Goal: Check status

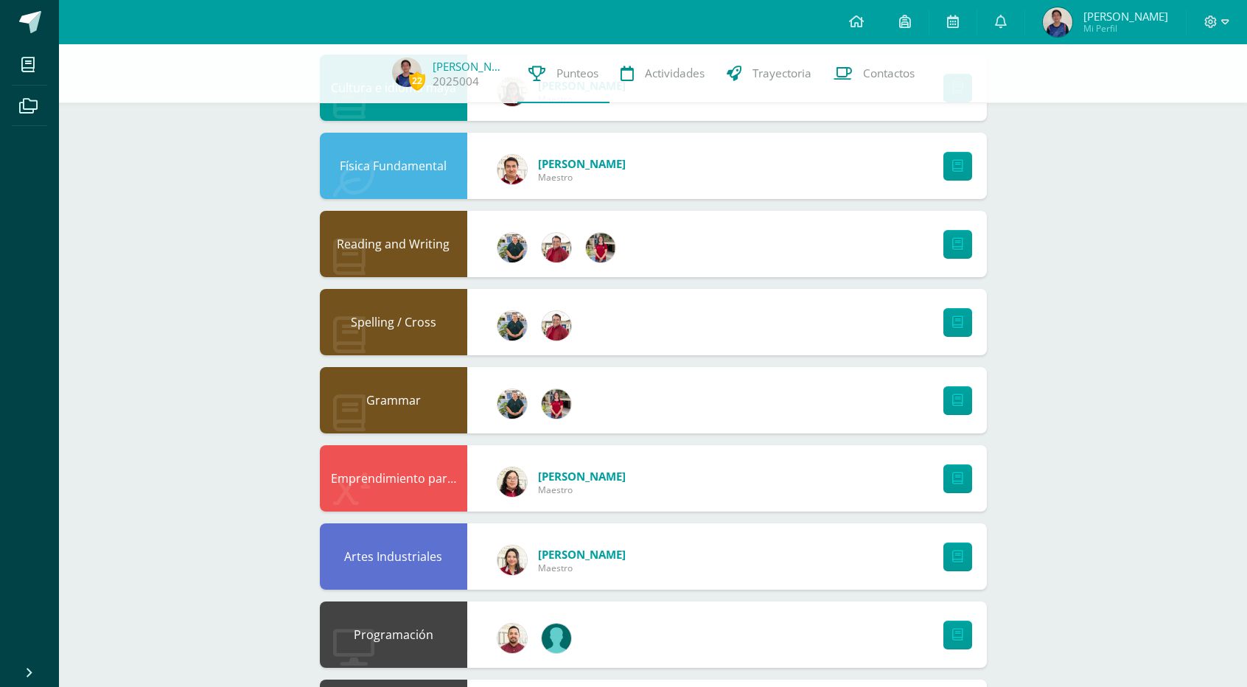
scroll to position [749, 0]
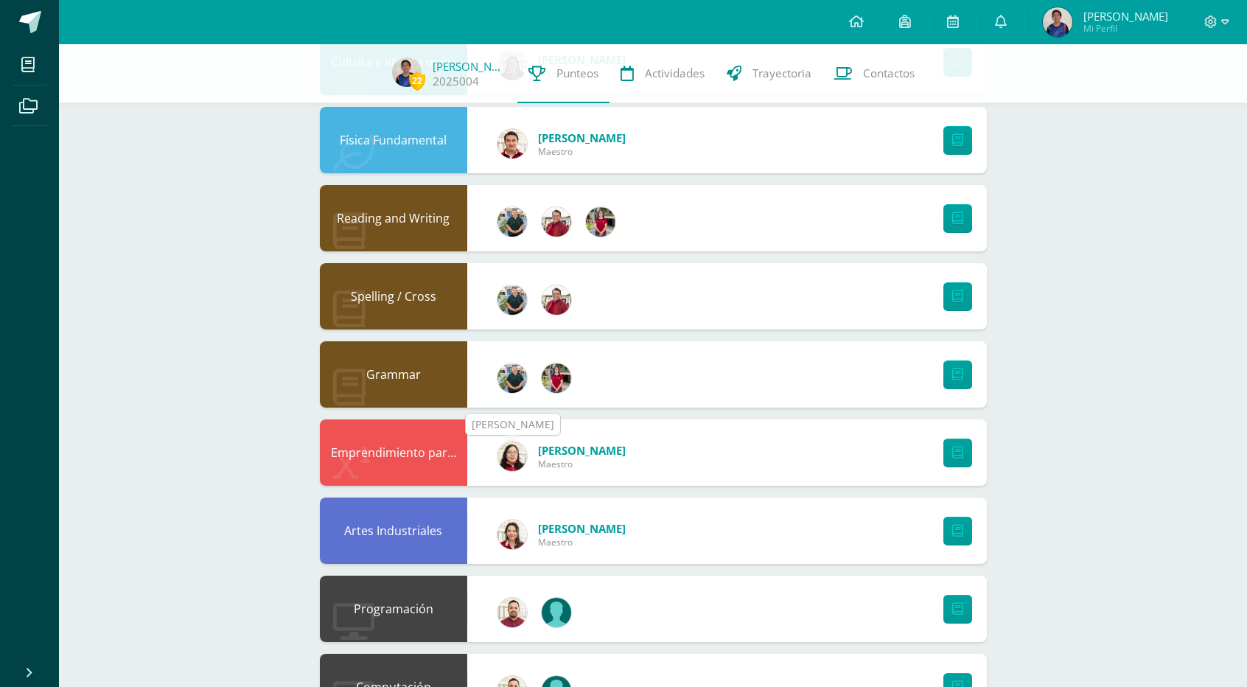
click at [517, 452] on img at bounding box center [511, 455] width 29 height 29
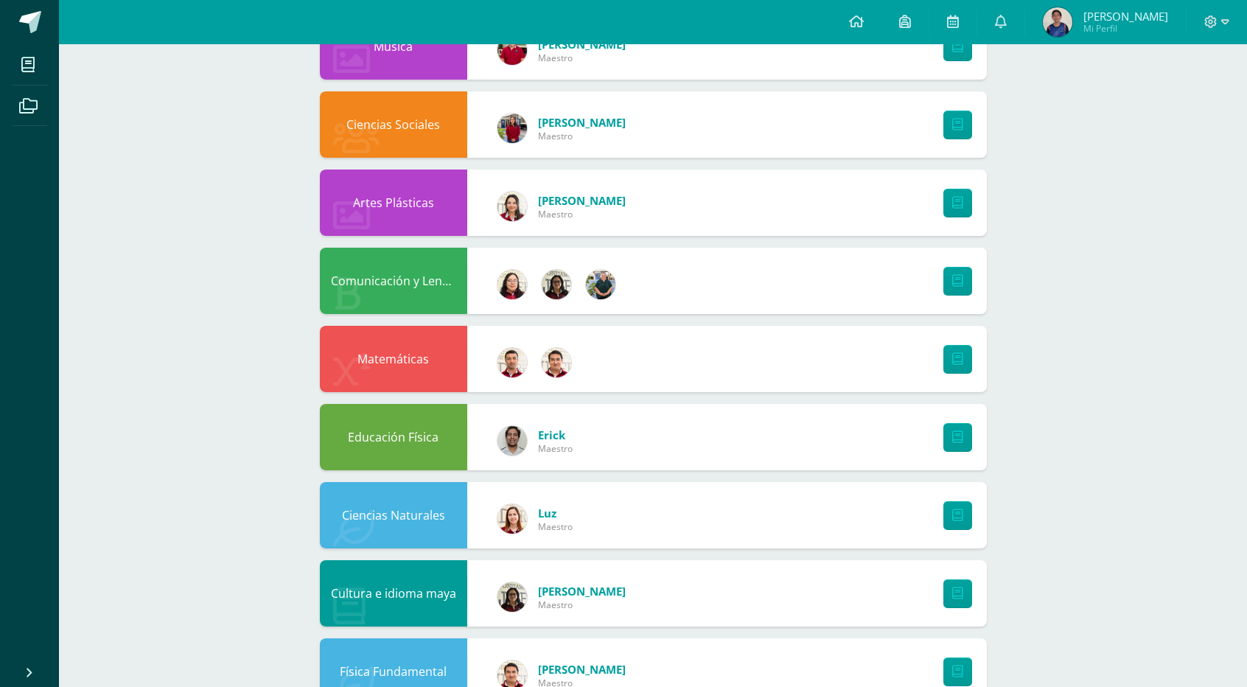
scroll to position [234, 0]
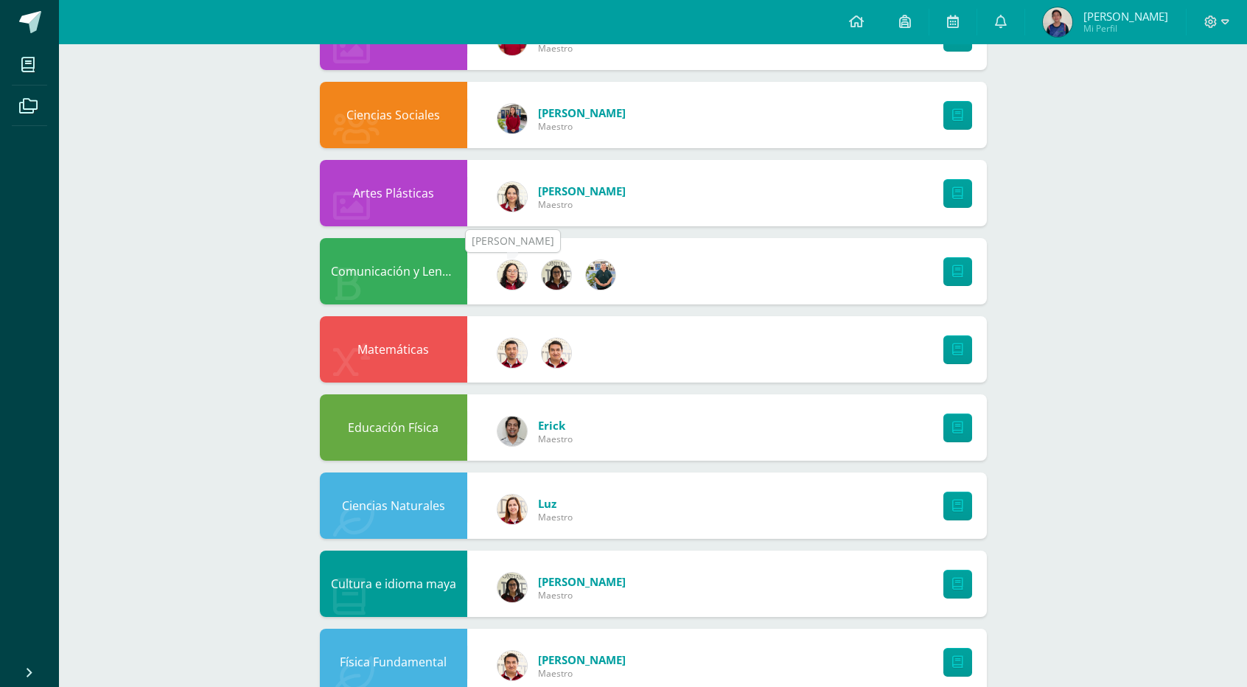
click at [506, 277] on img at bounding box center [511, 274] width 29 height 29
click at [966, 262] on link at bounding box center [957, 271] width 29 height 29
